Goal: Task Accomplishment & Management: Manage account settings

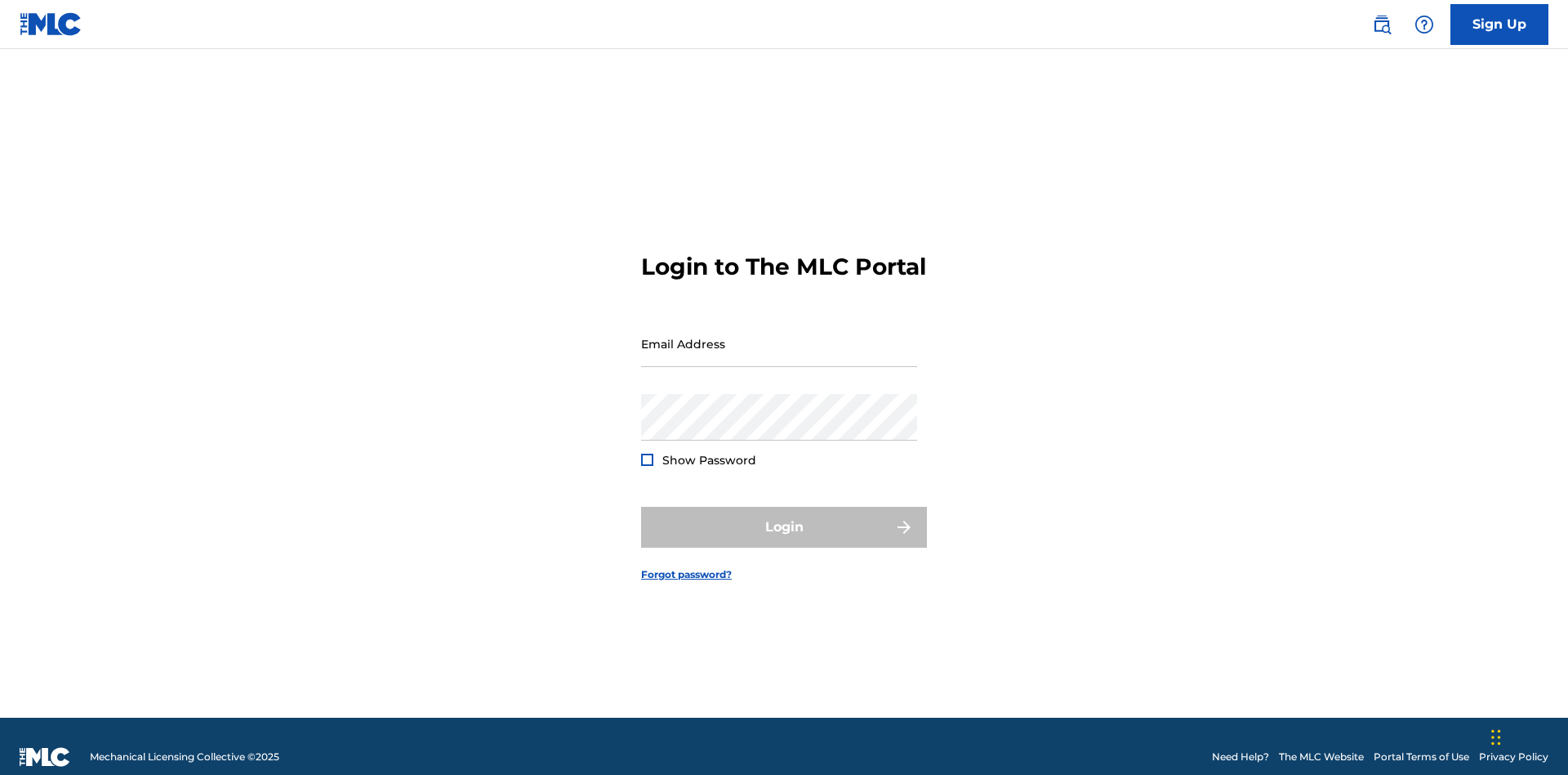
scroll to position [21, 0]
click at [780, 336] on input "Email Address" at bounding box center [780, 343] width 276 height 47
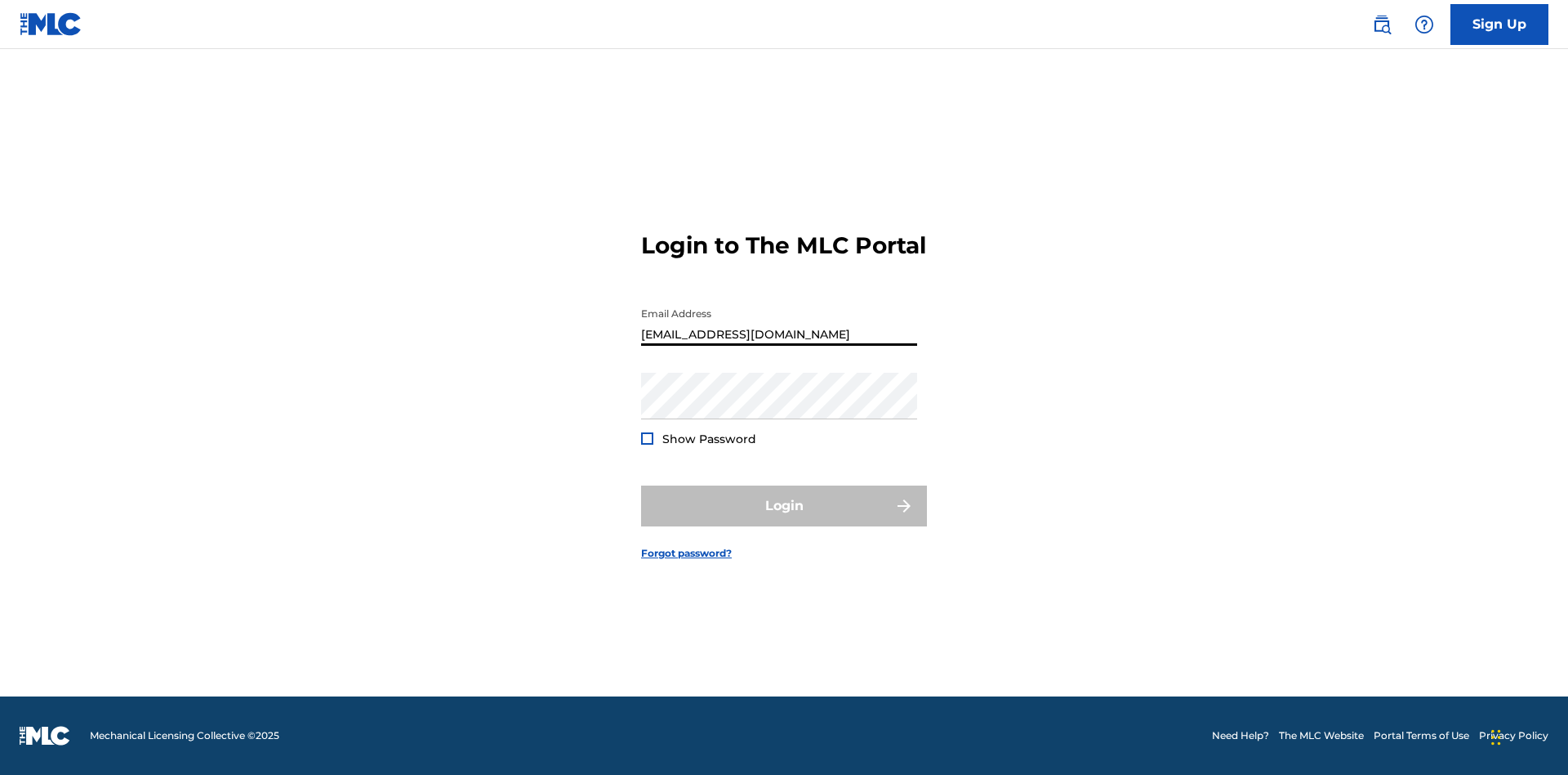
scroll to position [0, 59]
type input "a564c57b-42bd-4ee8-bedb-97e8c6a04ce2@mailslurp.net"
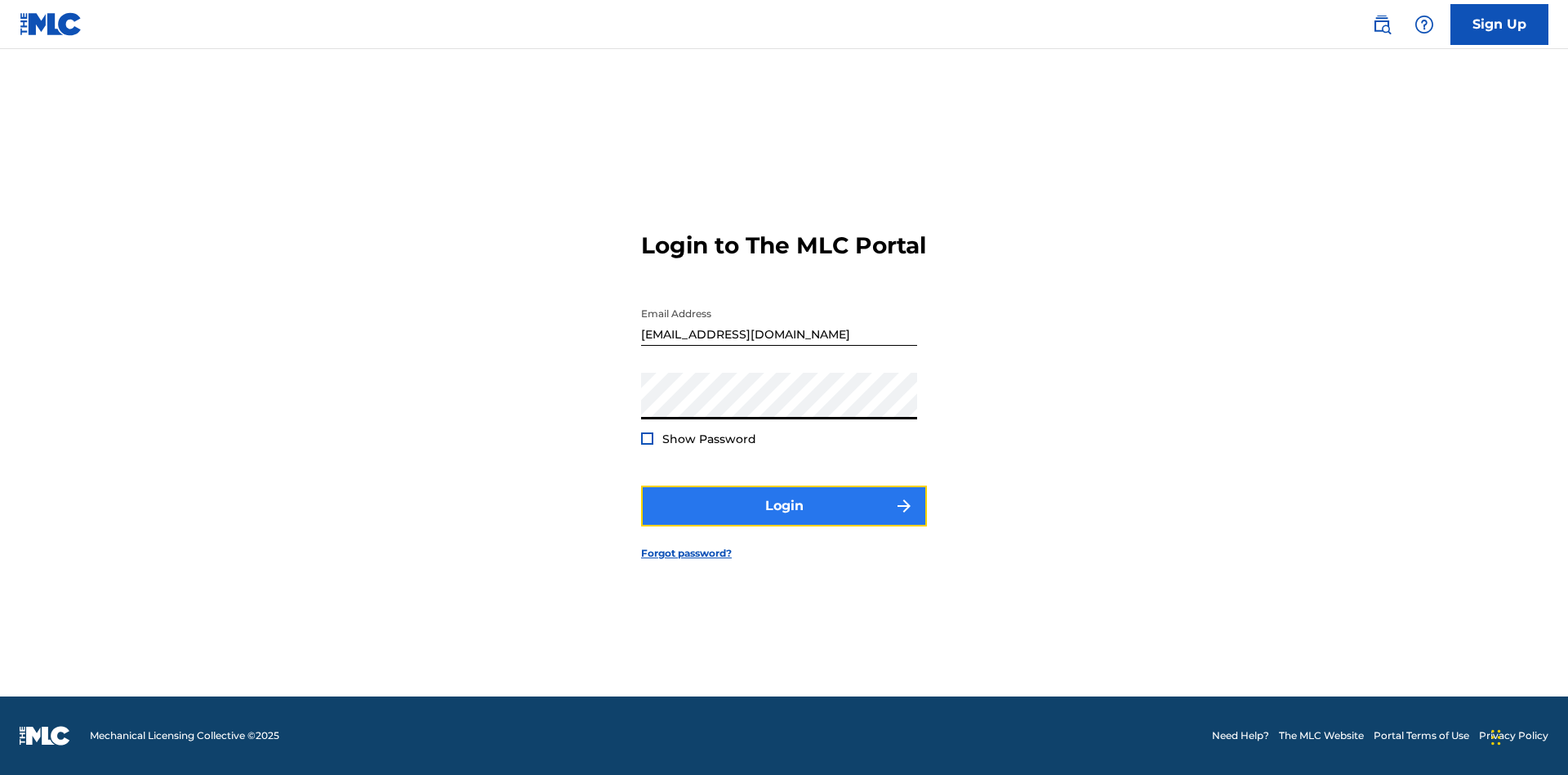
click at [784, 520] on button "Login" at bounding box center [784, 505] width 286 height 41
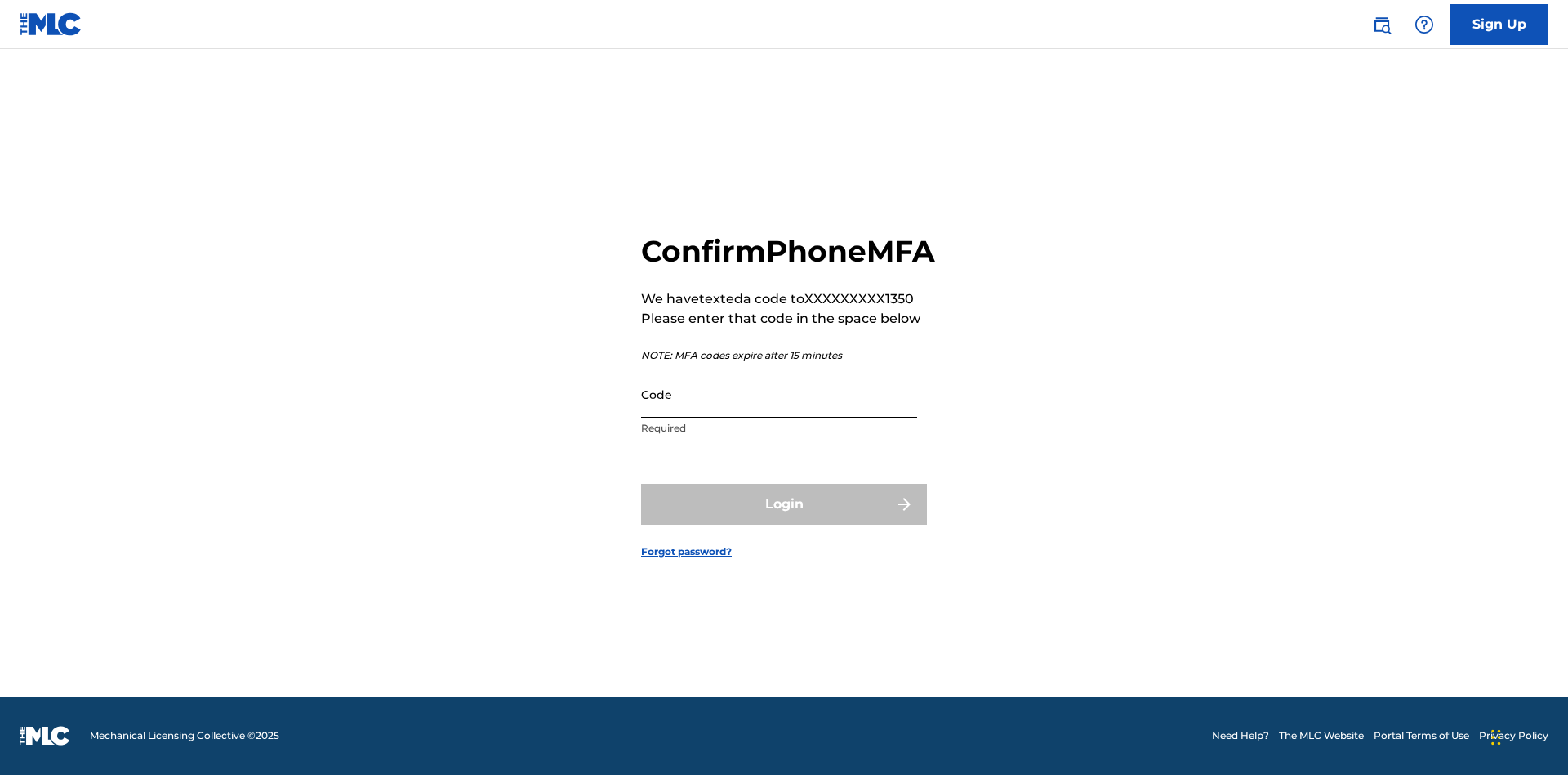
click at [780, 412] on input "Code" at bounding box center [780, 394] width 276 height 47
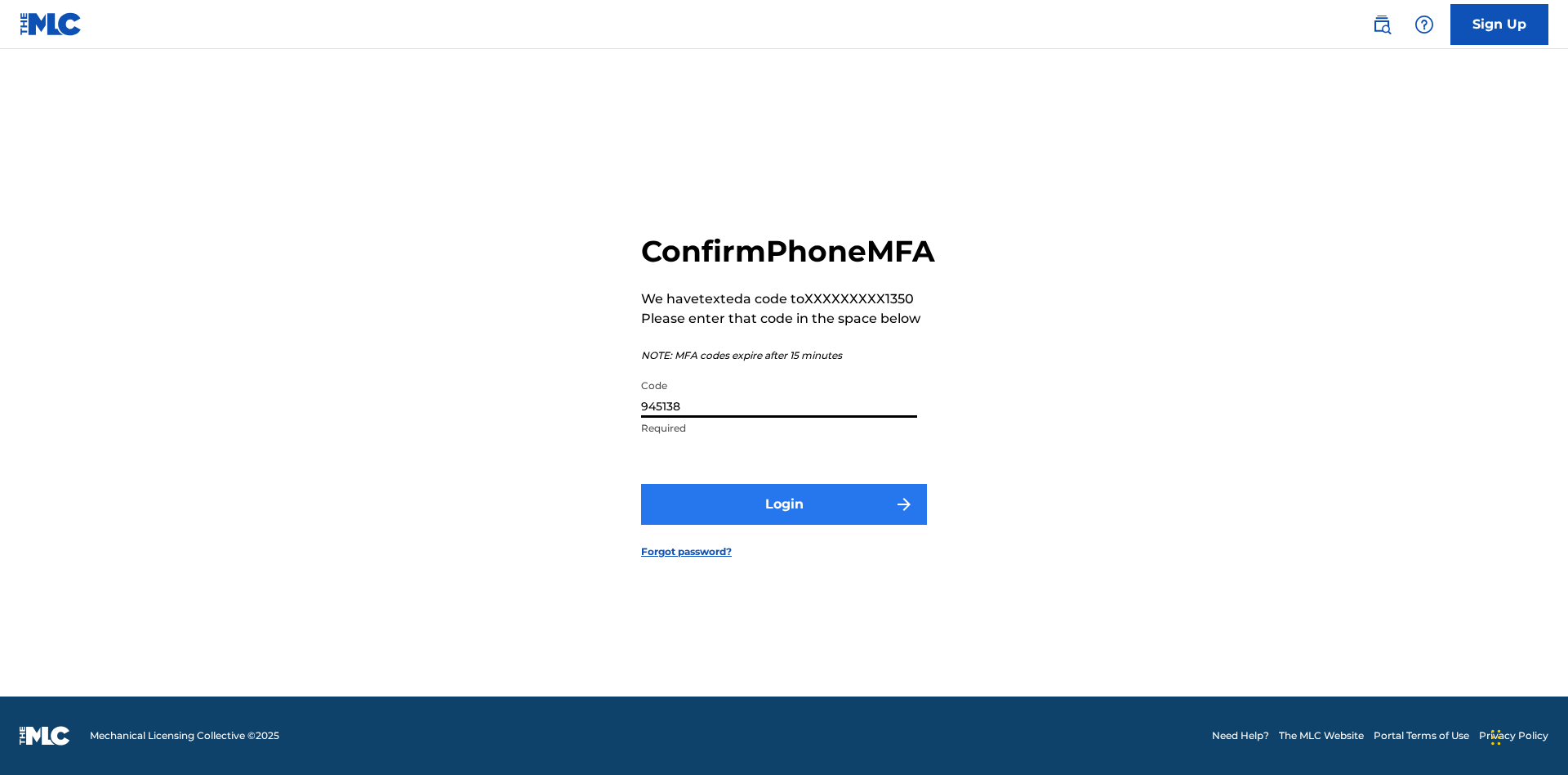
type input "945138"
click at [784, 522] on button "Login" at bounding box center [784, 504] width 286 height 41
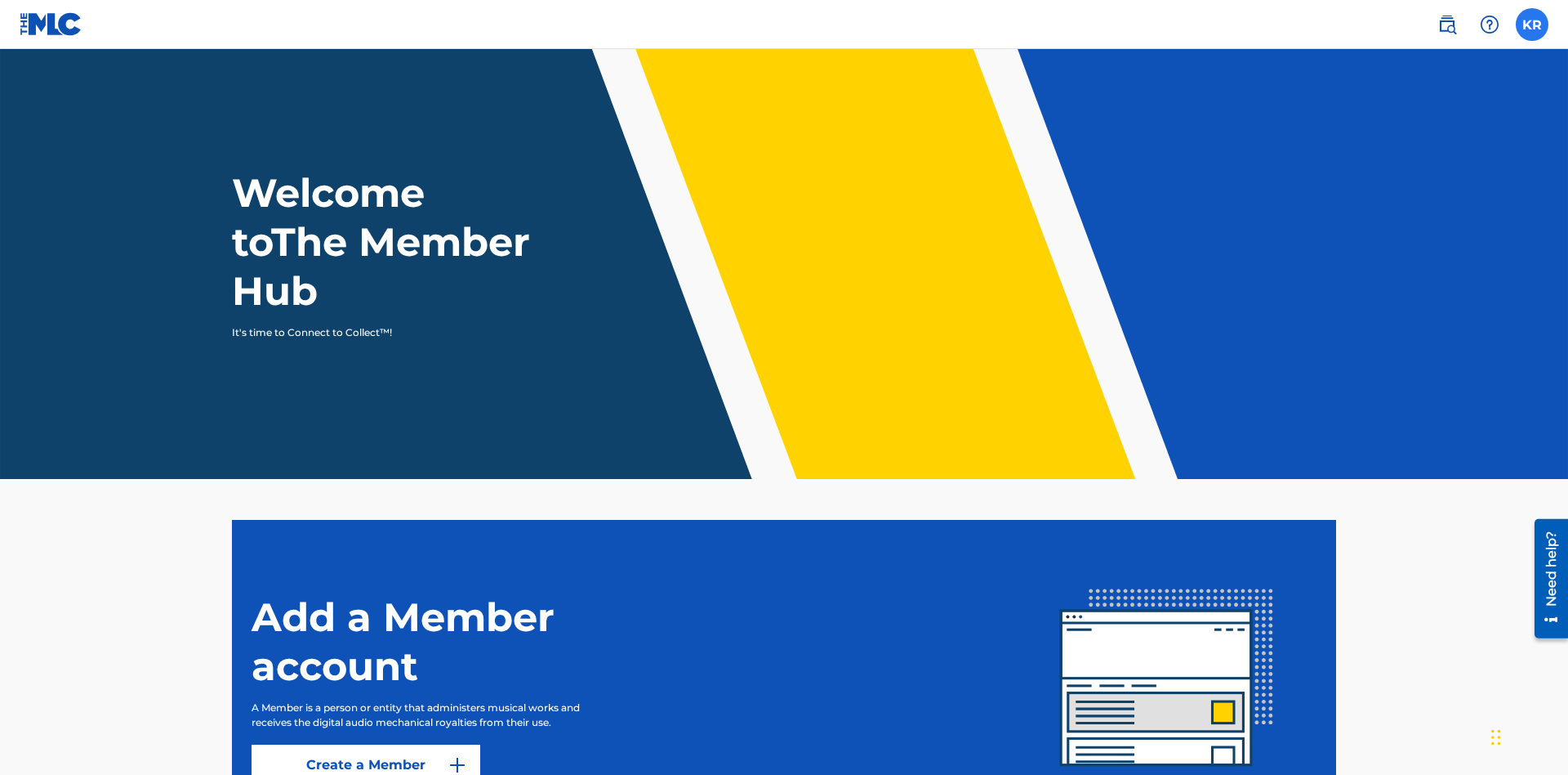
click at [1532, 24] on label at bounding box center [1532, 24] width 33 height 33
click at [1532, 25] on input "KR Krystal Ribble a564c57b-42bd-4ee8-bedb-97e8c6a04ce2@mailslurp.net Notificati…" at bounding box center [1532, 25] width 0 height 0
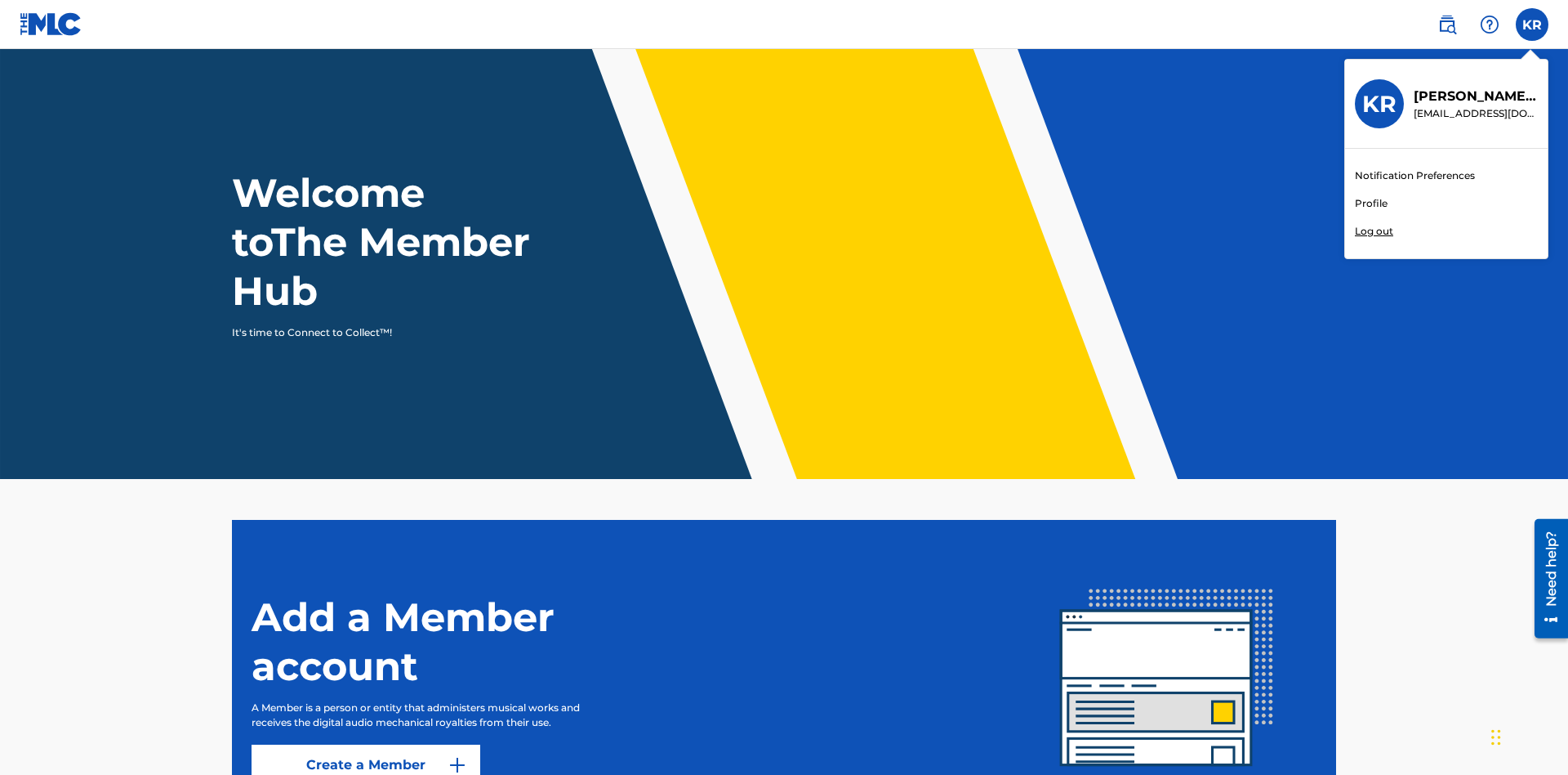
click at [1370, 204] on link "Profile" at bounding box center [1371, 203] width 33 height 15
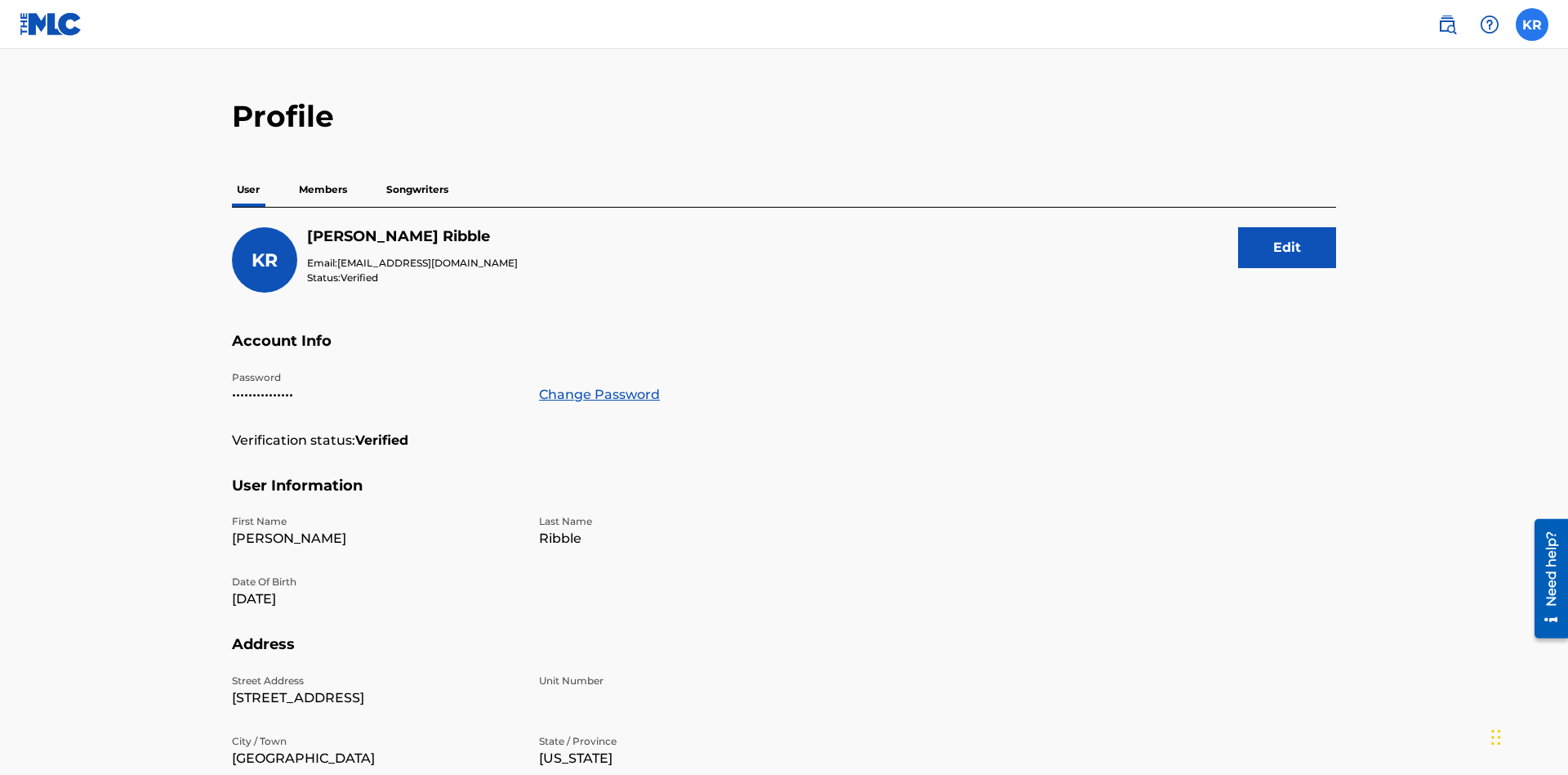
scroll to position [315, 0]
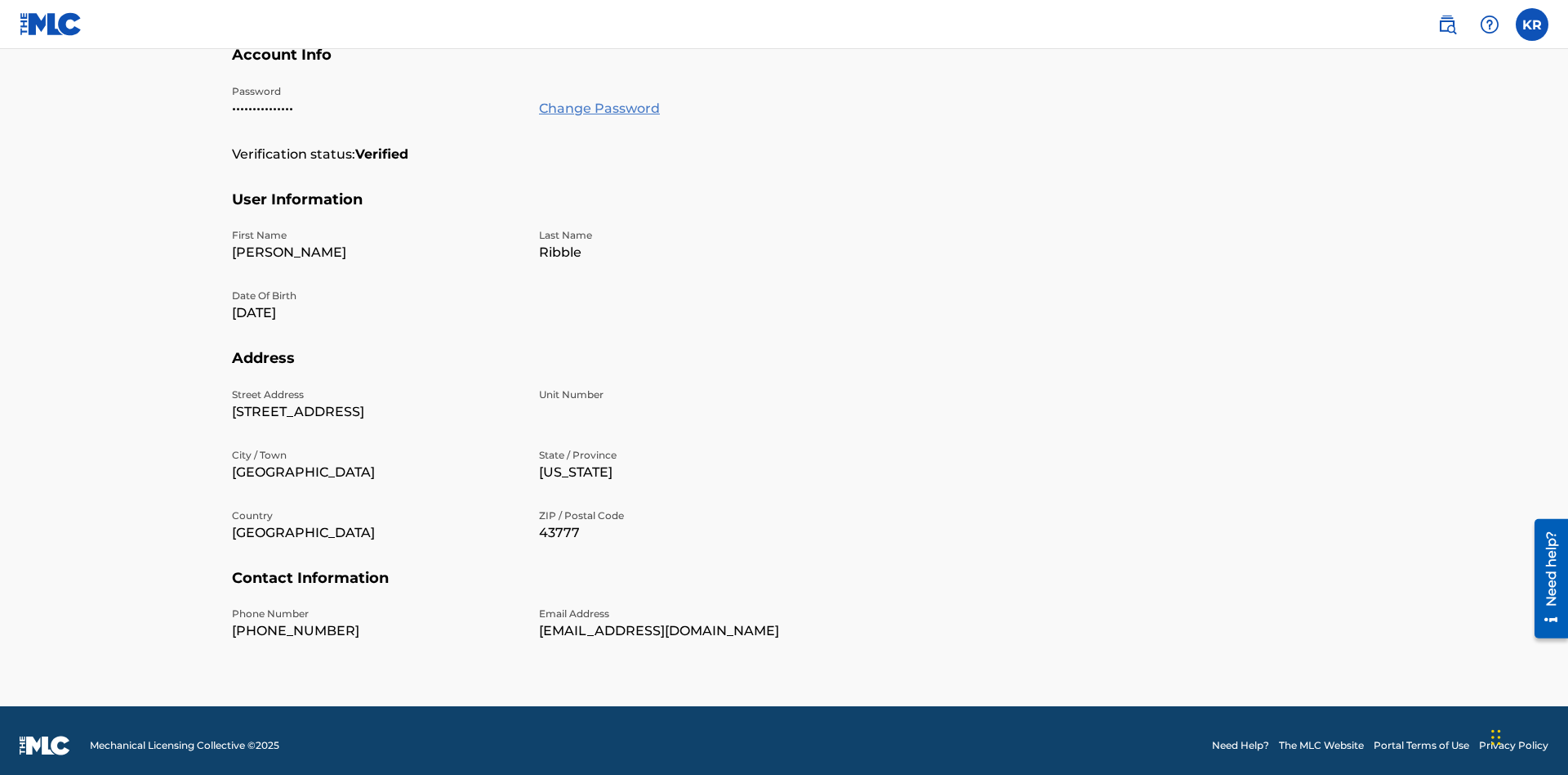
click at [599, 108] on link "Change Password" at bounding box center [599, 109] width 121 height 20
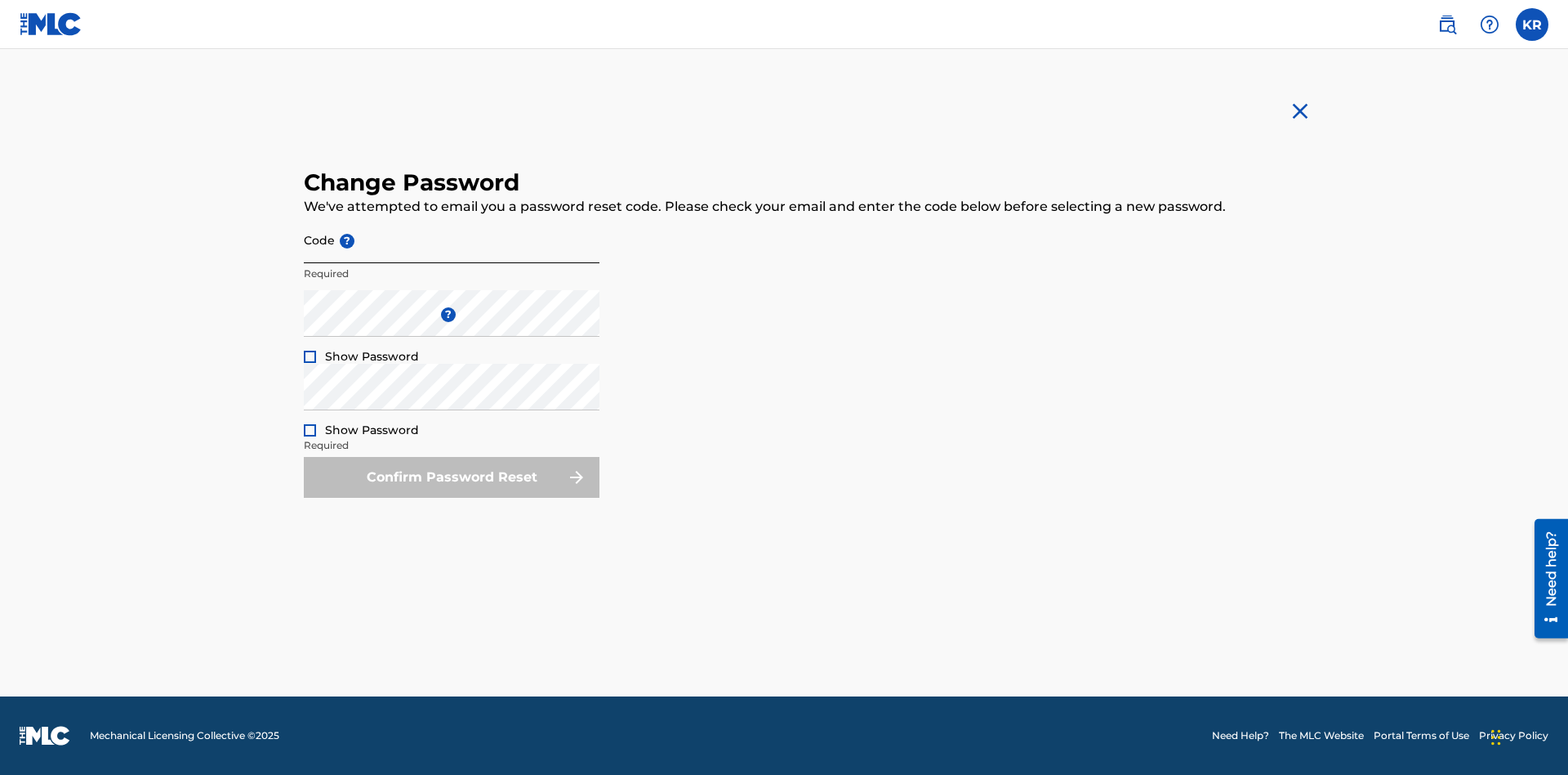
click at [452, 239] on input "Code ?" at bounding box center [452, 240] width 296 height 47
type input "e717b5676a1ea52ea0fd476ddb8c57ee"
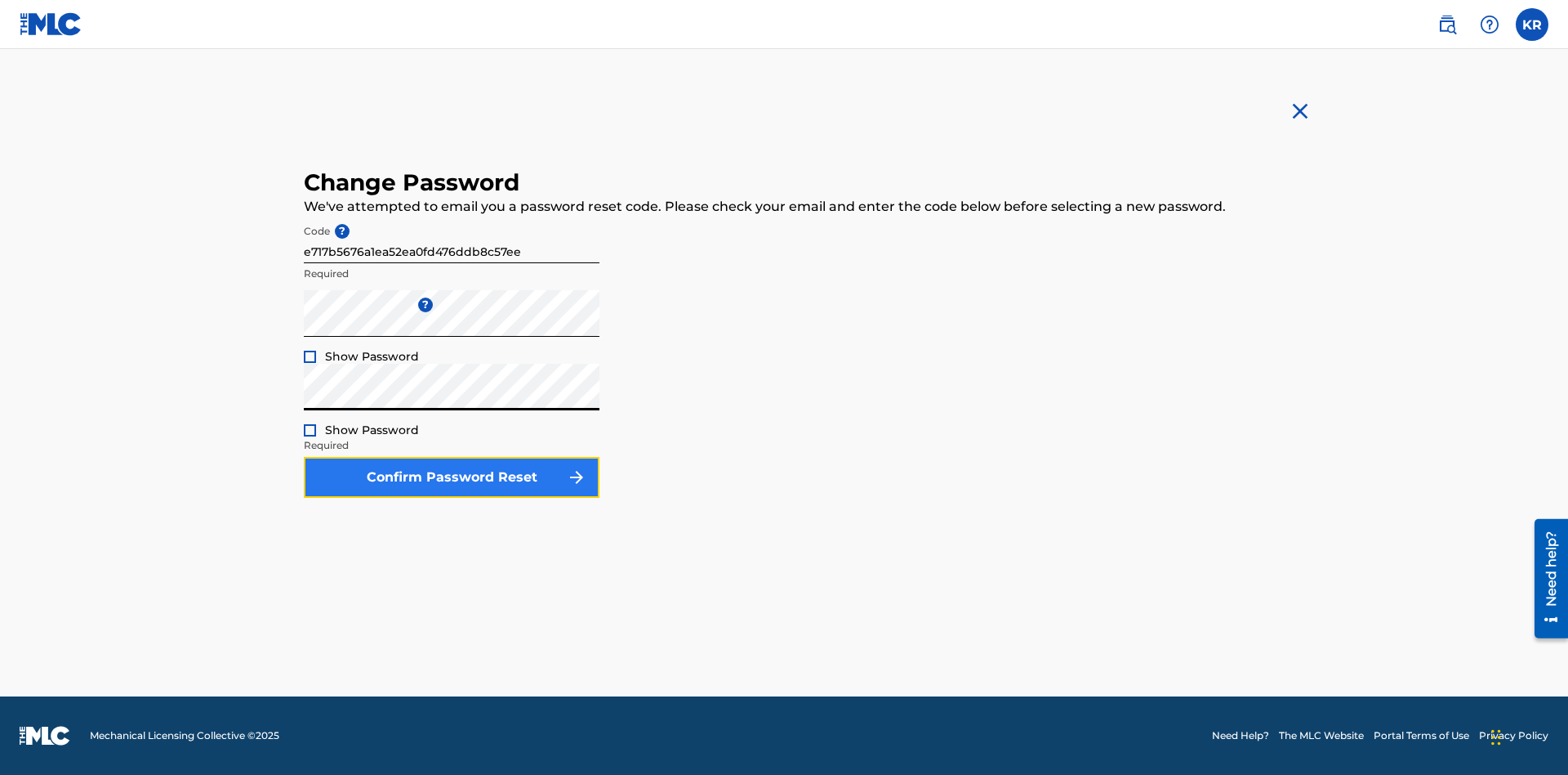
click at [452, 477] on button "Confirm Password Reset" at bounding box center [452, 477] width 296 height 41
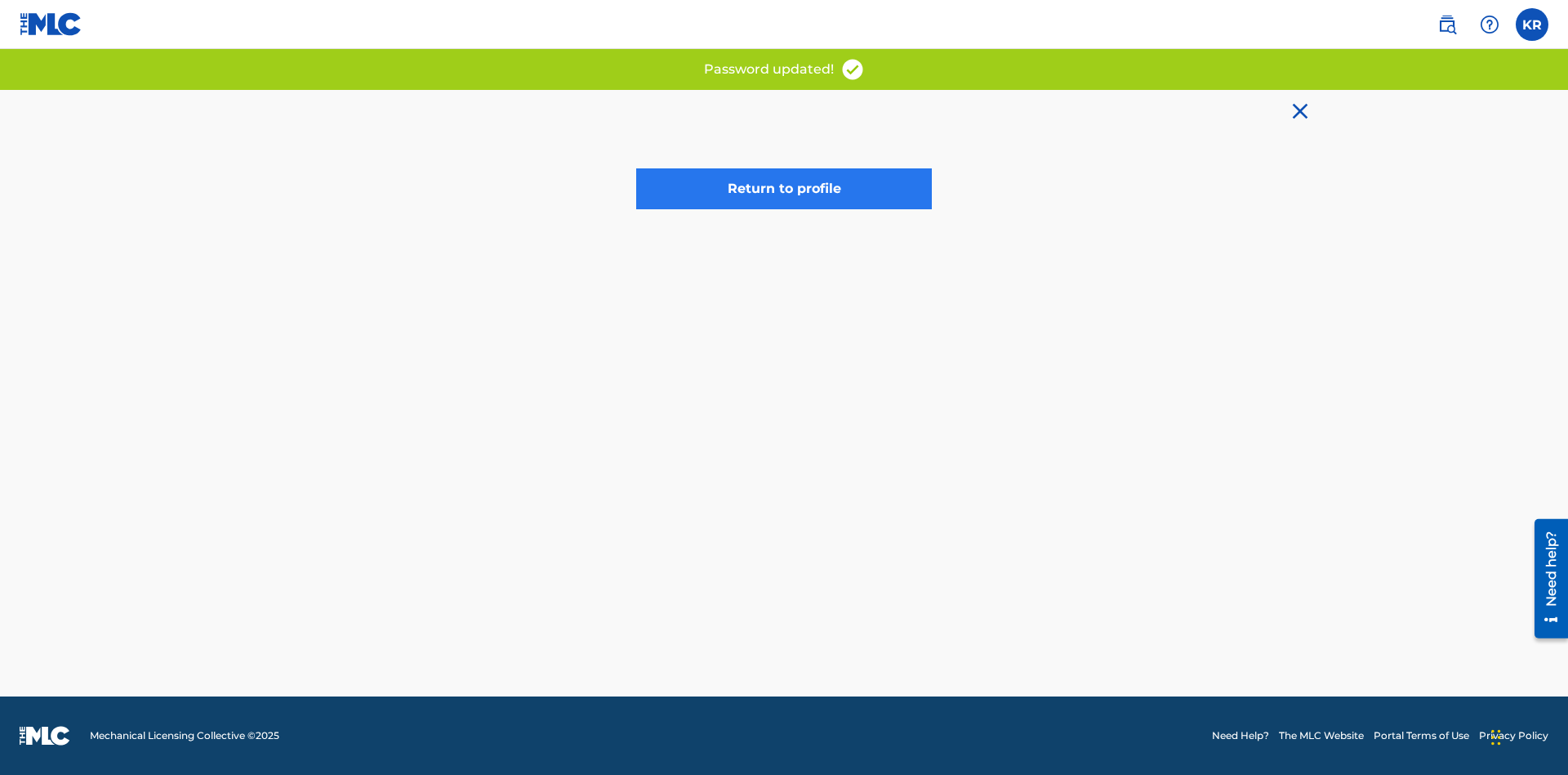
click at [784, 189] on link "Return to profile" at bounding box center [784, 188] width 296 height 41
